Goal: Task Accomplishment & Management: Complete application form

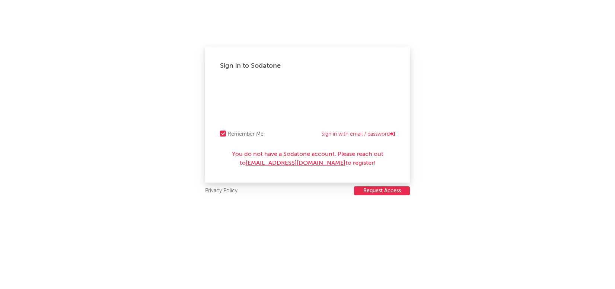
click at [379, 190] on button "Request Access" at bounding box center [382, 191] width 56 height 9
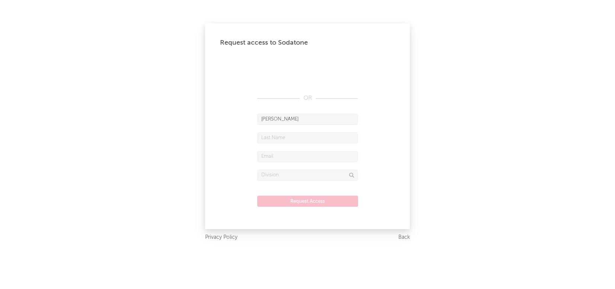
type input "[PERSON_NAME]"
type input "Jing"
type input "emily.jing@ada-music.com"
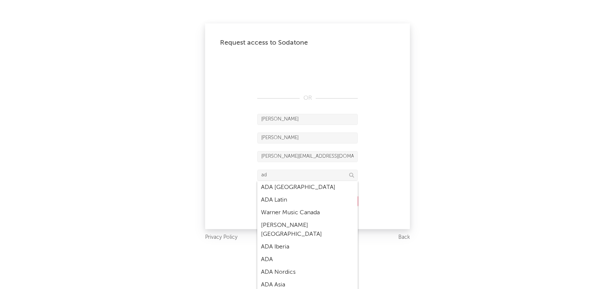
click at [277, 254] on div "ADA" at bounding box center [307, 260] width 101 height 13
type input "ADA"
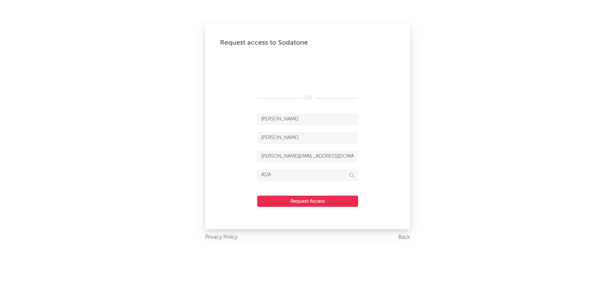
click at [292, 201] on button "Request Access" at bounding box center [307, 201] width 101 height 11
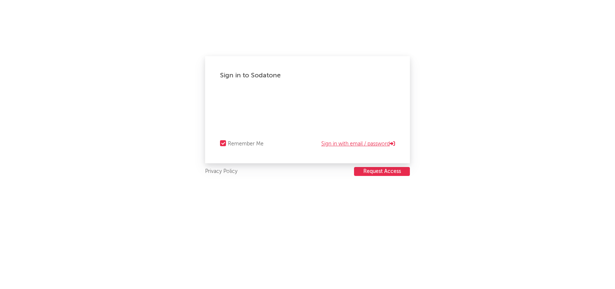
click at [350, 146] on link "Sign in with email / password" at bounding box center [359, 144] width 74 height 9
click at [233, 95] on div "Forgot your password?" at bounding box center [307, 109] width 175 height 37
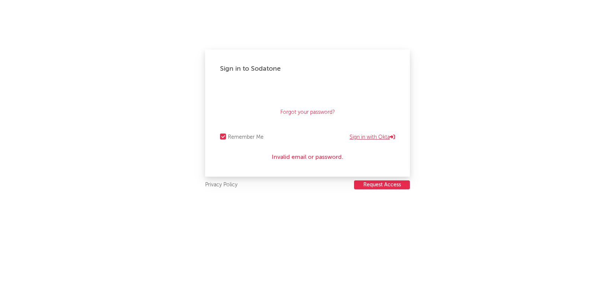
click at [377, 139] on link "Sign in with Okta" at bounding box center [372, 137] width 45 height 9
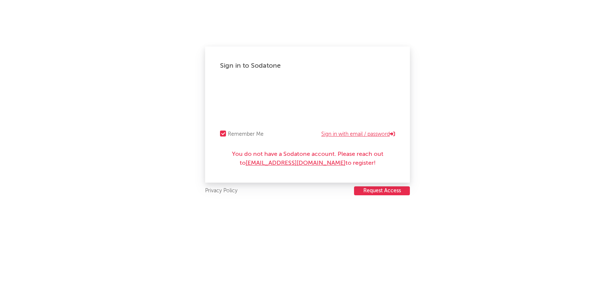
click at [351, 132] on link "Sign in with email / password" at bounding box center [359, 134] width 74 height 9
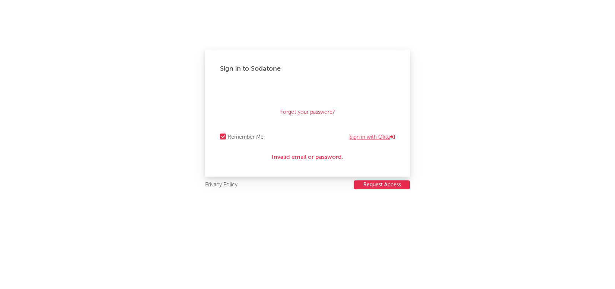
click at [371, 137] on link "Sign in with Okta" at bounding box center [372, 137] width 45 height 9
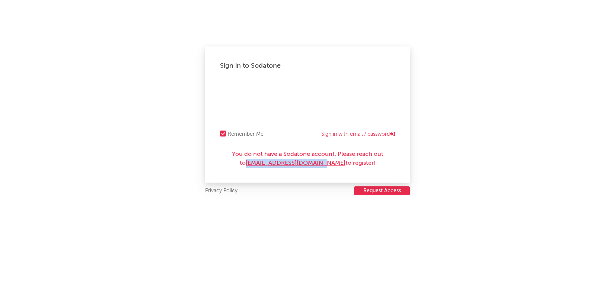
drag, startPoint x: 216, startPoint y: 163, endPoint x: 330, endPoint y: 163, distance: 114.4
click at [330, 163] on div "Sign in to Sodatone Remember Me Sign in with email / password You do not have a…" at bounding box center [307, 115] width 205 height 136
copy link "[EMAIL_ADDRESS][DOMAIN_NAME]"
